Goal: Transaction & Acquisition: Register for event/course

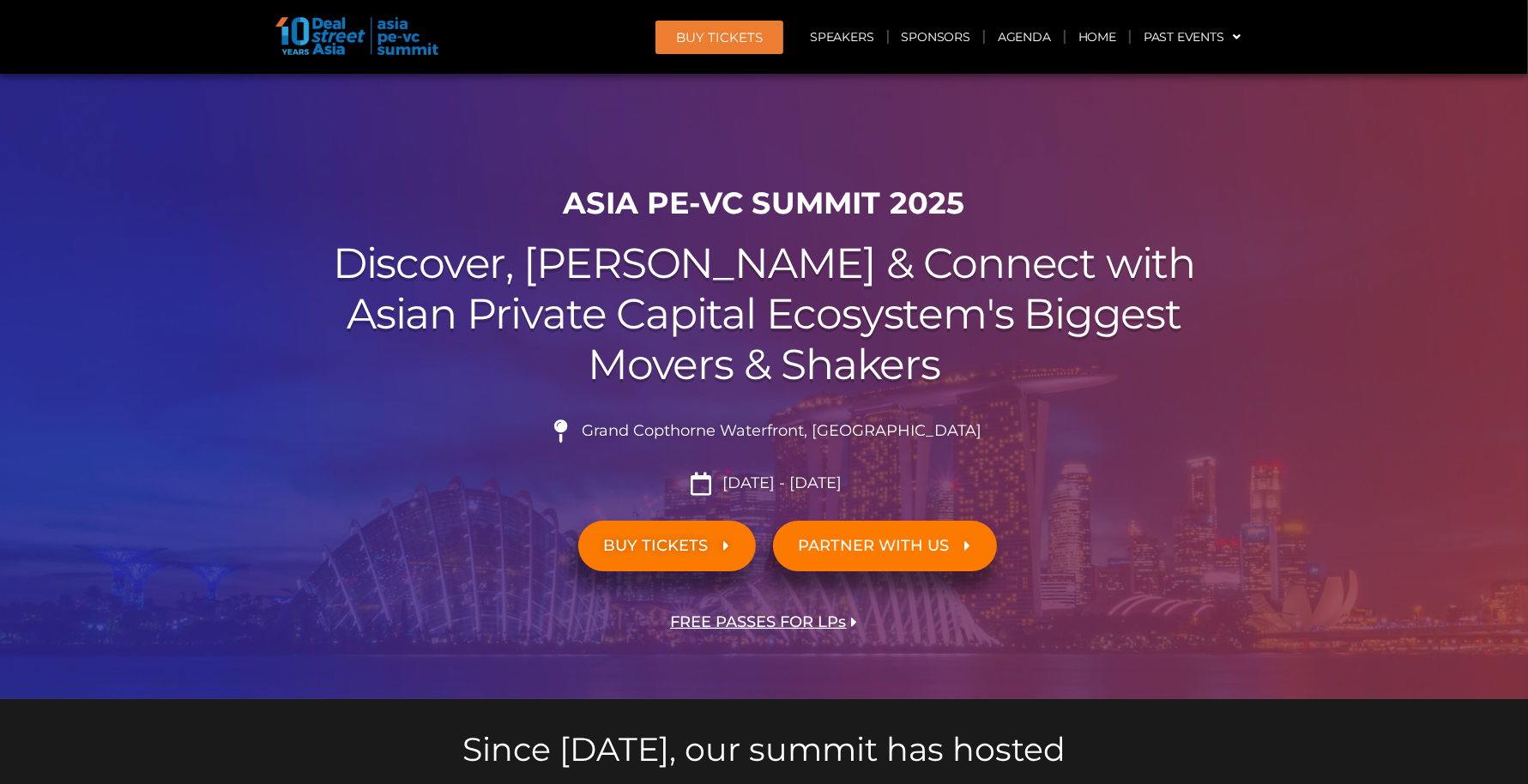
click at [741, 37] on span "BUY Tickets" at bounding box center [719, 37] width 87 height 13
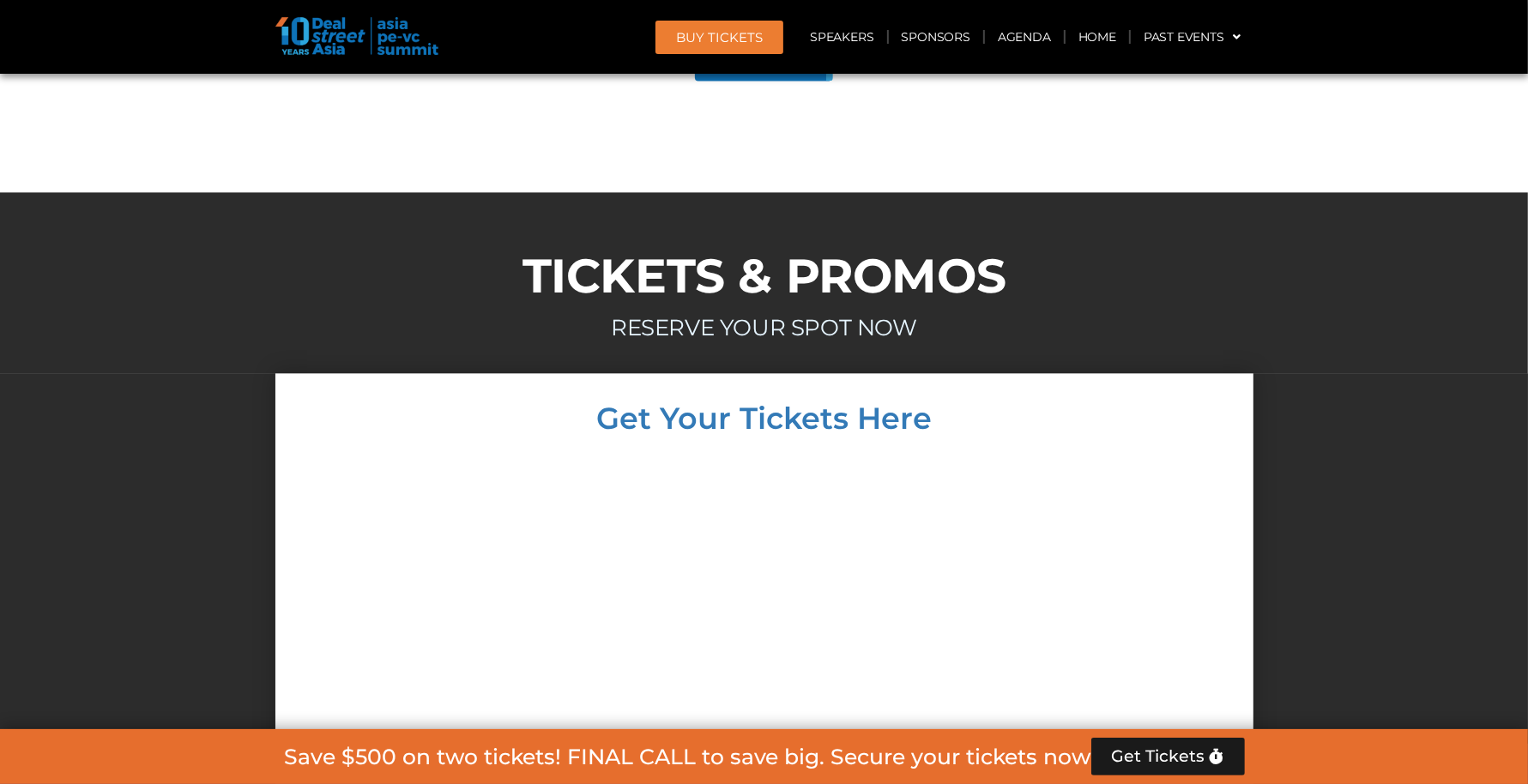
scroll to position [15821, 0]
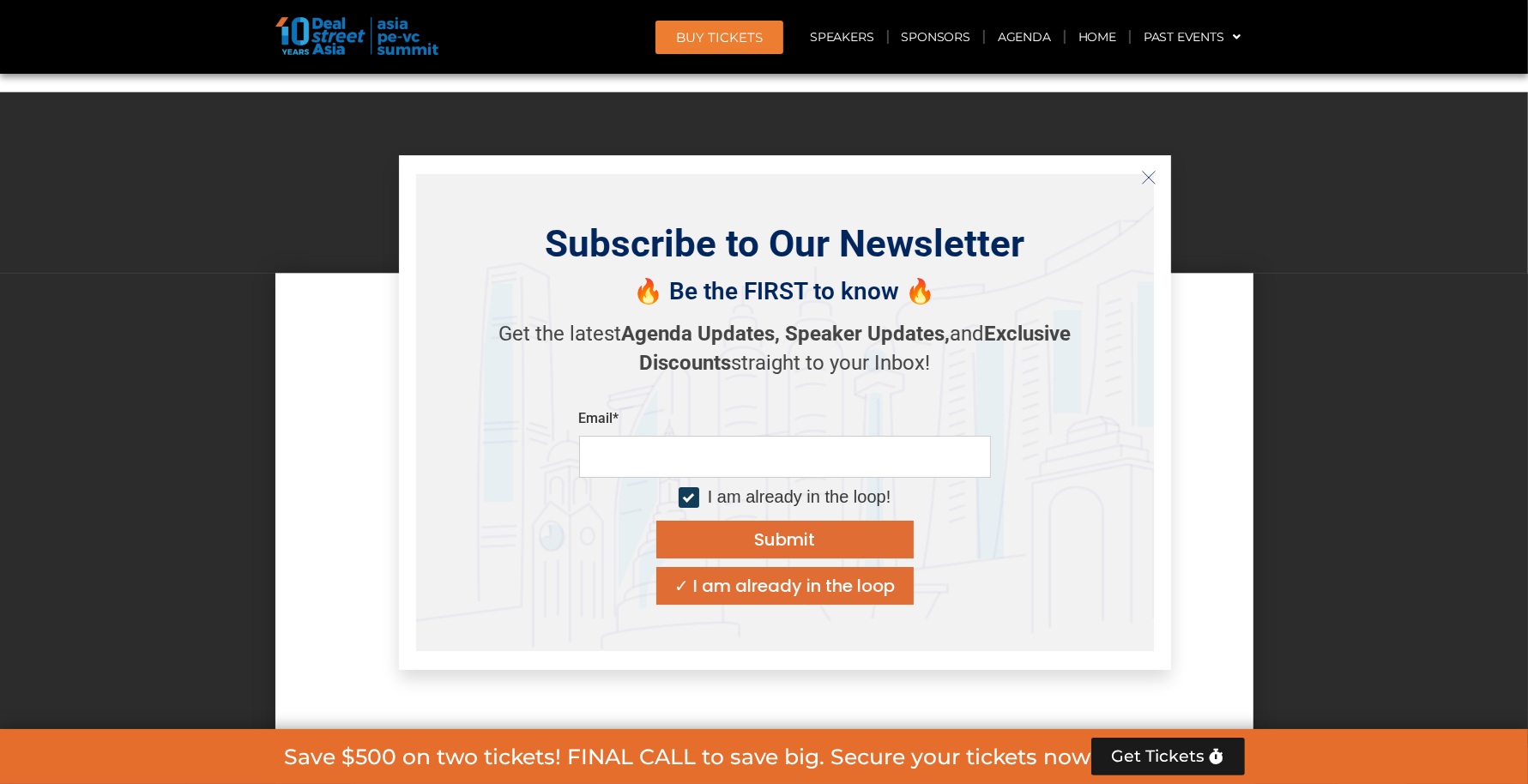
click at [1163, 174] on div "Subscribe to Our Newsletter 🔥 Be the FIRST to know 🔥 Get the latest Agenda Upda…" at bounding box center [785, 412] width 773 height 514
click at [1150, 180] on icon "Close" at bounding box center [1148, 177] width 15 height 15
